Goal: Answer question/provide support

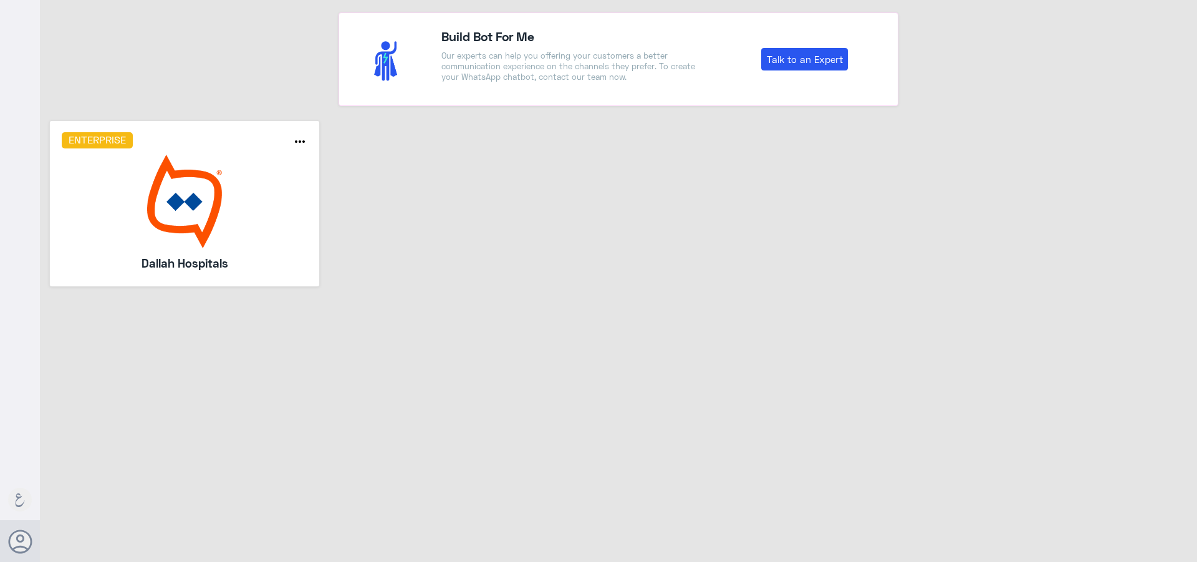
click at [225, 181] on img at bounding box center [185, 201] width 246 height 93
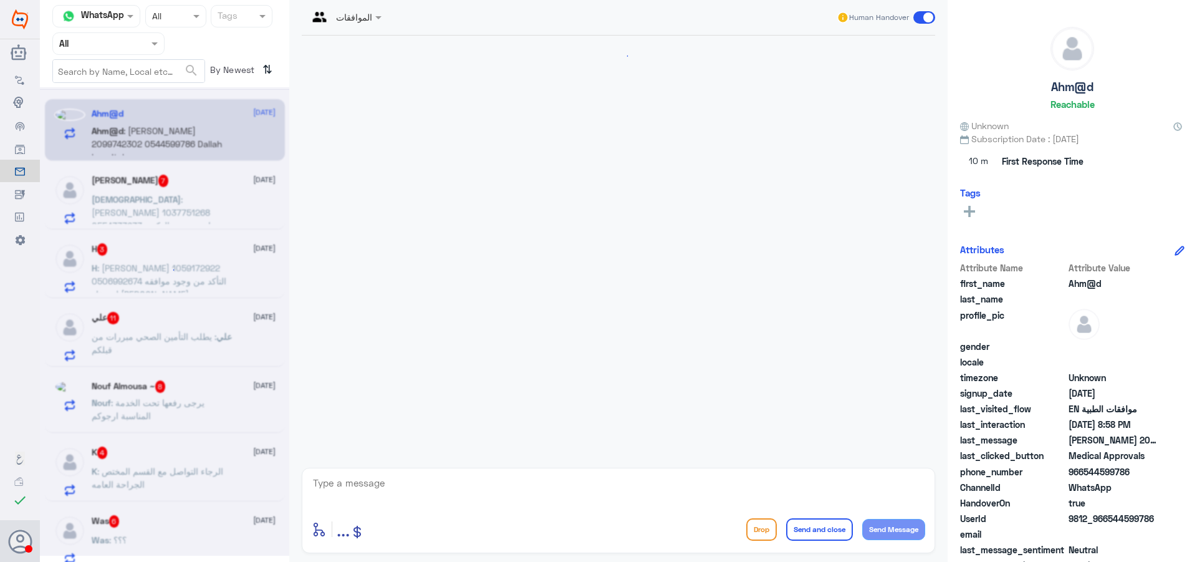
scroll to position [473, 0]
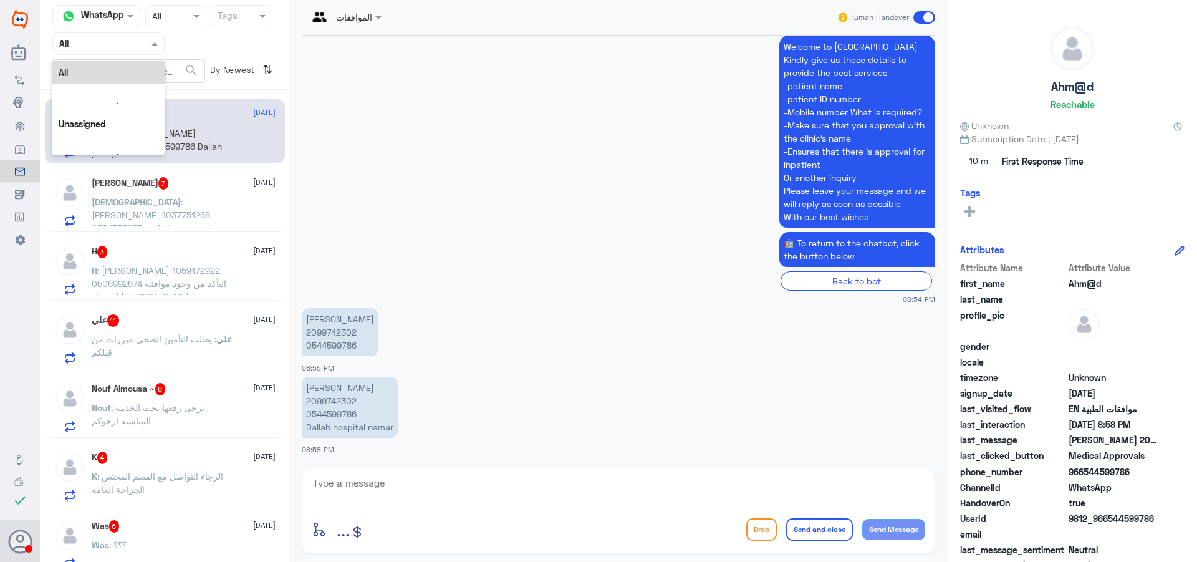
click at [86, 43] on input "text" at bounding box center [93, 43] width 69 height 14
click at [116, 150] on Team "Your Team" at bounding box center [101, 154] width 42 height 11
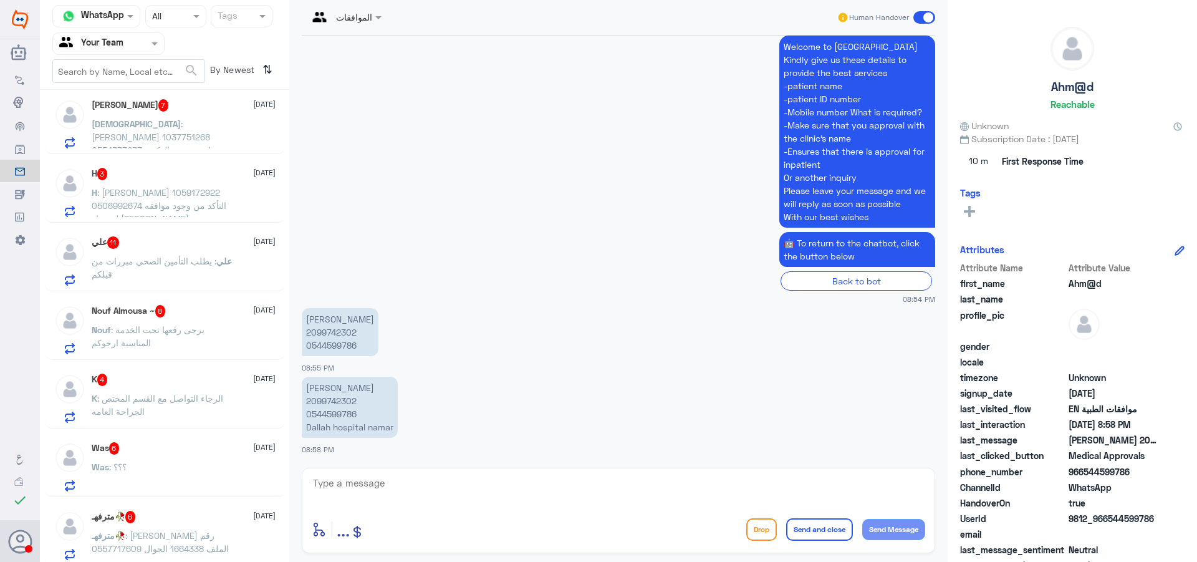
scroll to position [0, 0]
